Goal: Find specific page/section: Find specific page/section

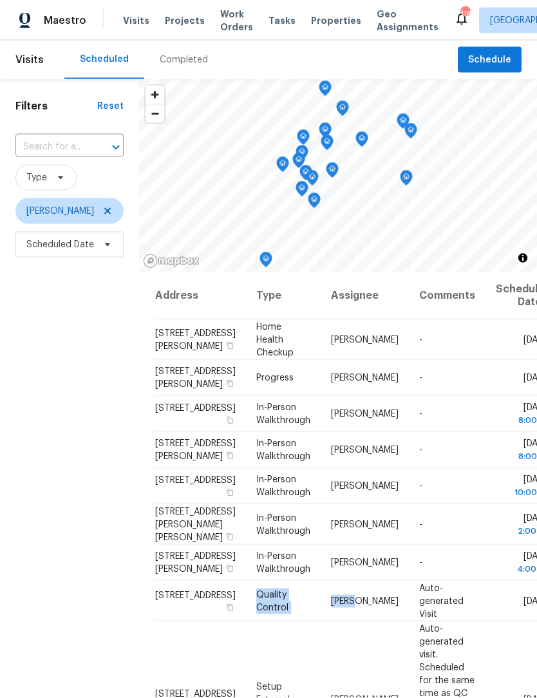
click at [80, 137] on input "text" at bounding box center [51, 147] width 72 height 20
type input "4024 wal"
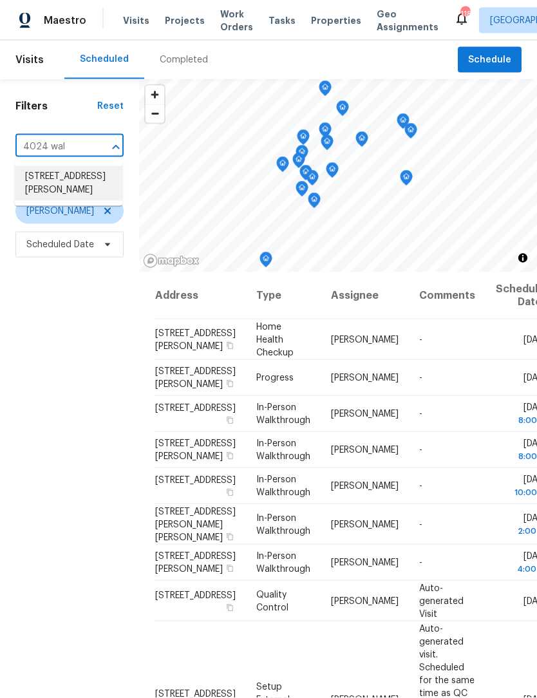
click at [88, 188] on li "[STREET_ADDRESS][PERSON_NAME]" at bounding box center [69, 183] width 108 height 35
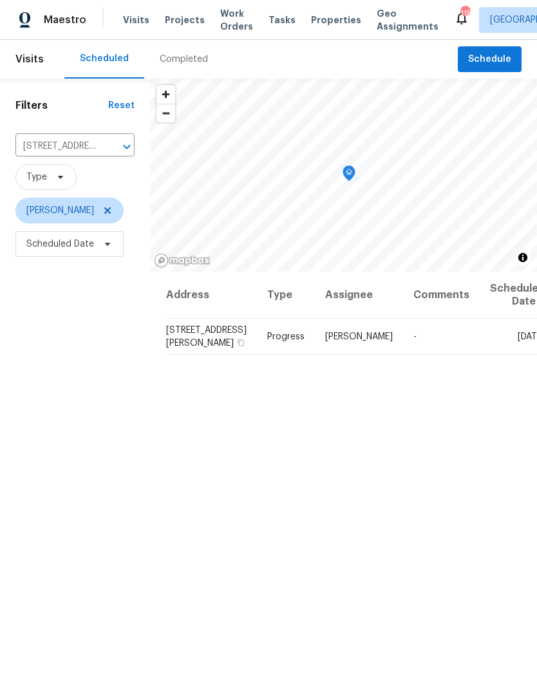
scroll to position [1, 0]
click at [183, 61] on div "Completed" at bounding box center [184, 59] width 48 height 13
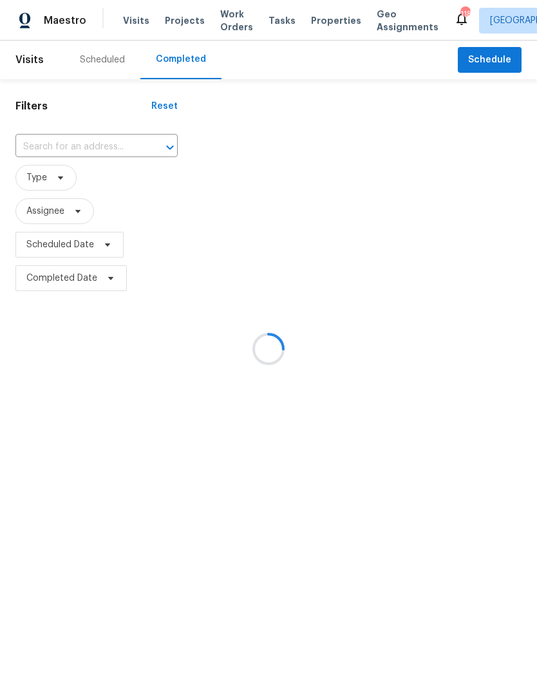
click at [89, 149] on div at bounding box center [268, 349] width 537 height 698
click at [78, 144] on div at bounding box center [268, 349] width 537 height 698
click at [73, 149] on div at bounding box center [268, 349] width 537 height 698
click at [86, 151] on div at bounding box center [268, 349] width 537 height 698
click at [68, 147] on div at bounding box center [268, 349] width 537 height 698
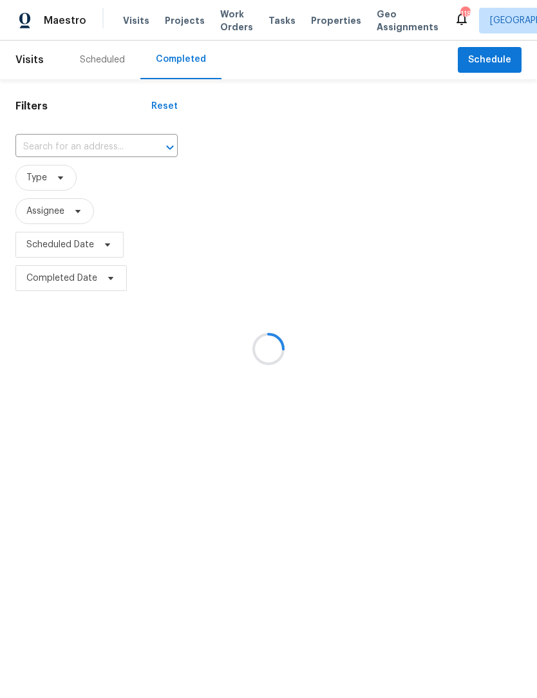
click at [82, 152] on div at bounding box center [268, 349] width 537 height 698
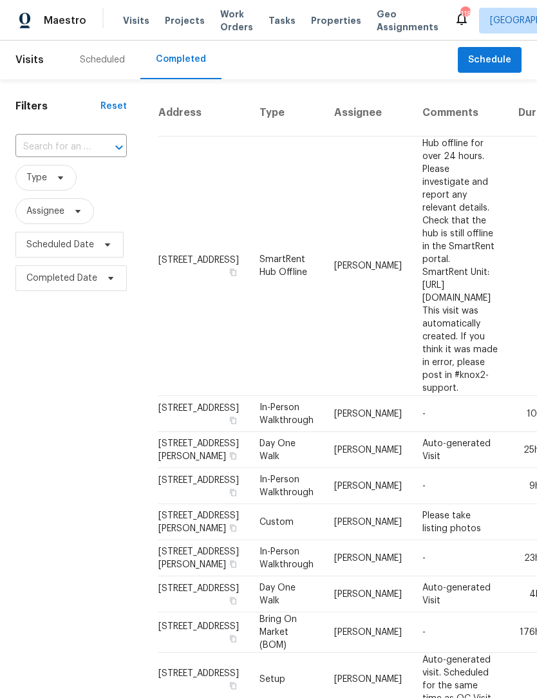
click at [88, 146] on input "text" at bounding box center [52, 147] width 75 height 20
type input "4024 wal"
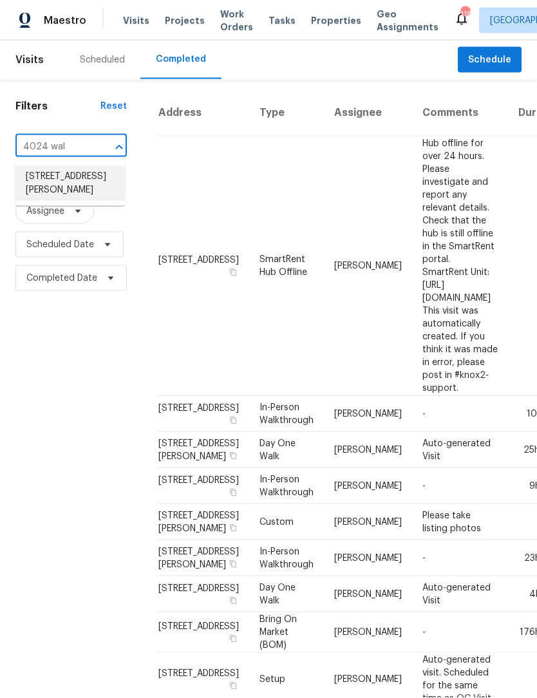
click at [80, 174] on li "[STREET_ADDRESS][PERSON_NAME]" at bounding box center [69, 183] width 109 height 35
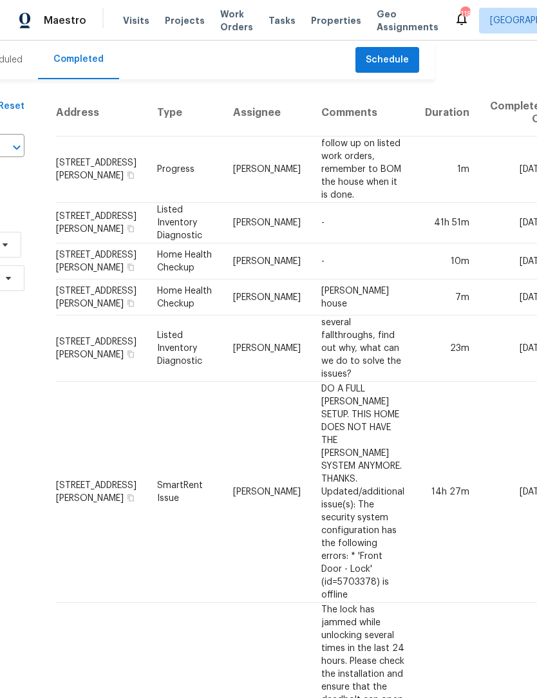
scroll to position [0, 102]
click at [75, 315] on td "[STREET_ADDRESS][PERSON_NAME]" at bounding box center [100, 297] width 91 height 36
